Goal: Book appointment/travel/reservation

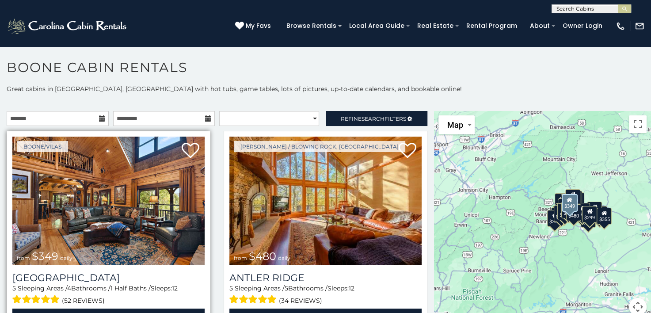
click at [107, 194] on img at bounding box center [108, 201] width 192 height 129
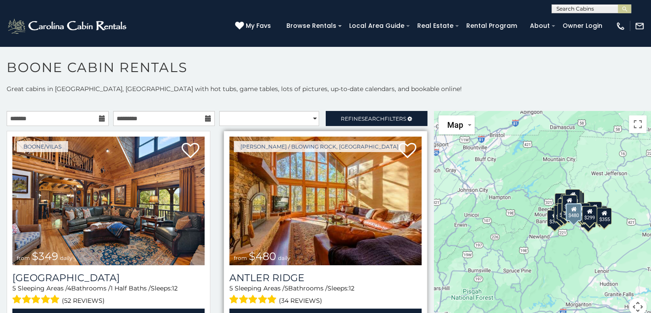
click at [334, 188] on img at bounding box center [326, 201] width 192 height 129
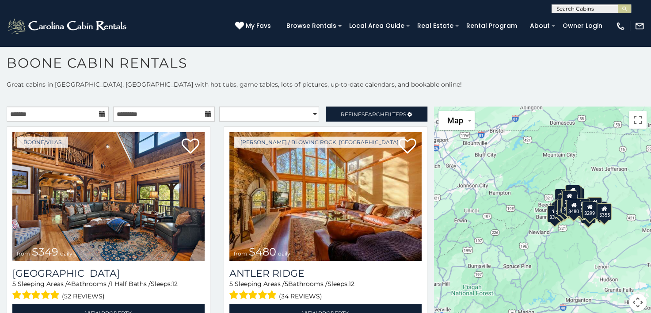
scroll to position [8, 0]
